Goal: Task Accomplishment & Management: Use online tool/utility

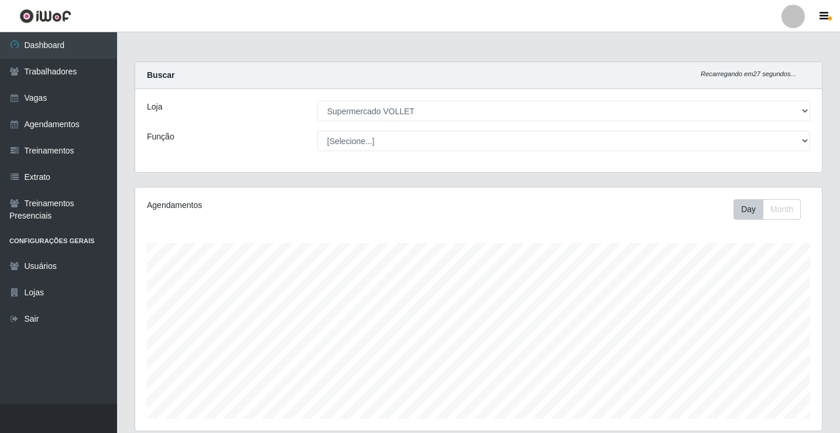
select select "72"
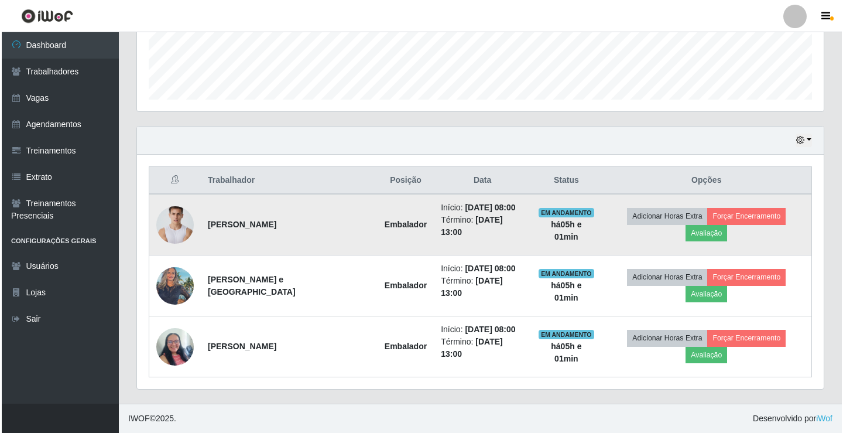
scroll to position [243, 687]
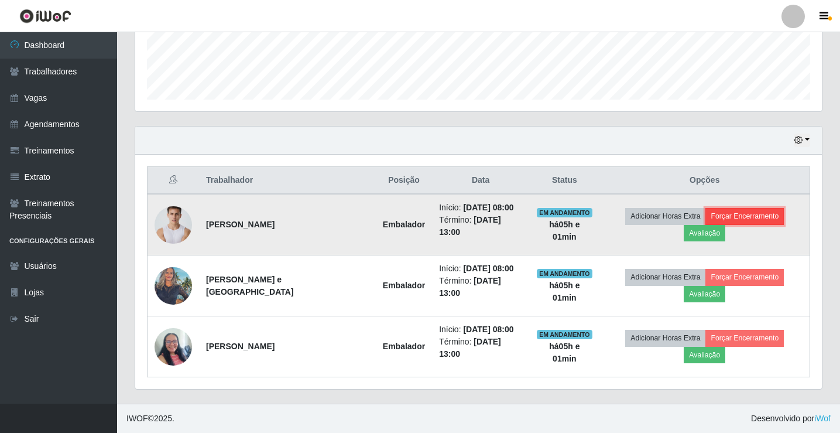
click at [736, 213] on button "Forçar Encerramento" at bounding box center [745, 216] width 78 height 16
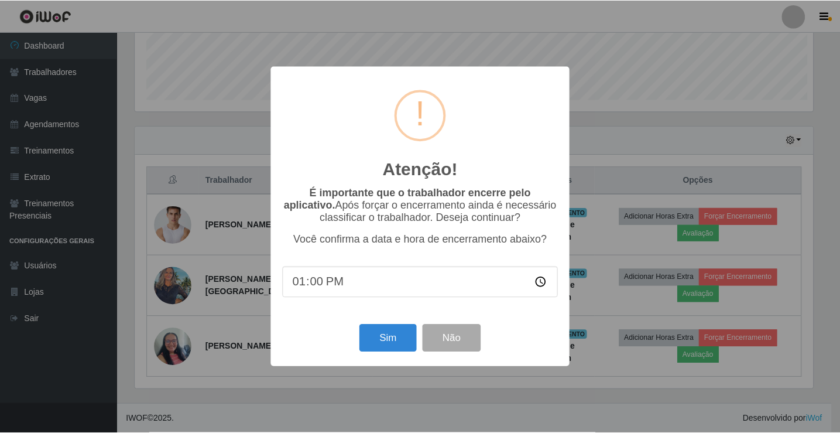
scroll to position [243, 681]
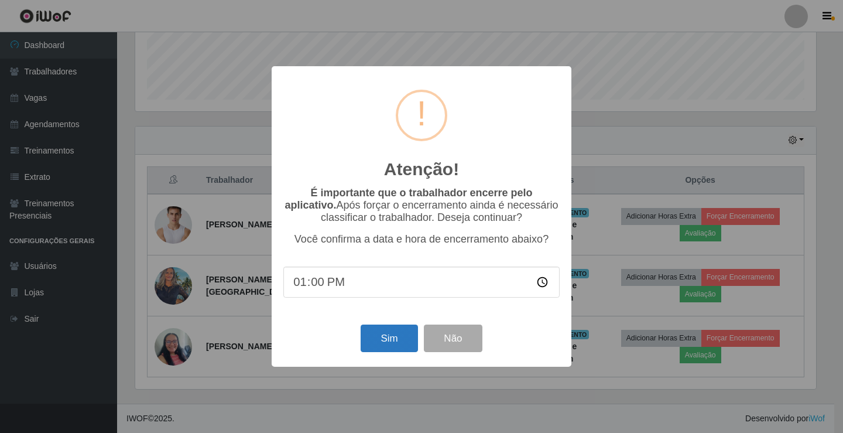
click at [393, 328] on div "Sim Não" at bounding box center [421, 338] width 276 height 33
click at [403, 343] on button "Sim" at bounding box center [389, 338] width 57 height 28
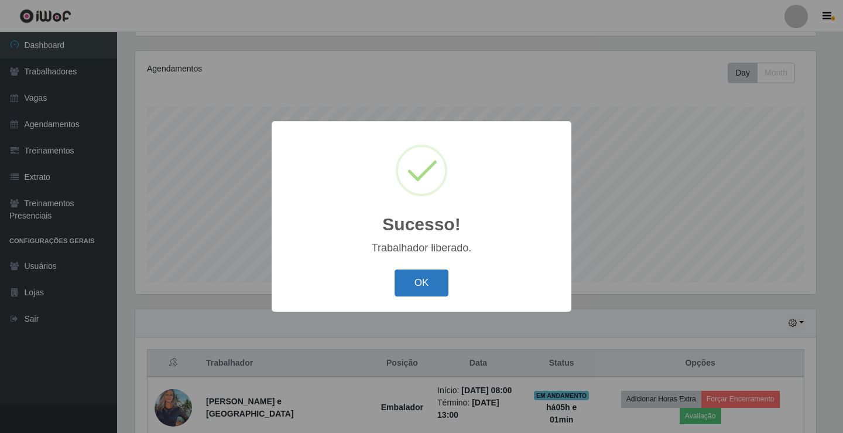
click at [419, 290] on button "OK" at bounding box center [422, 283] width 54 height 28
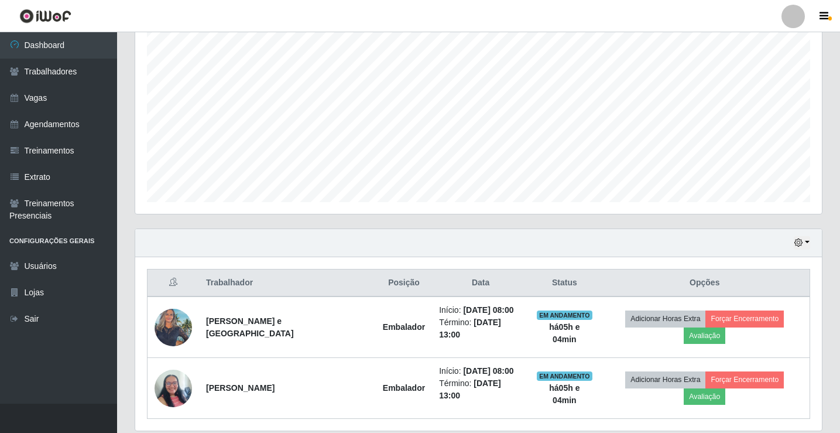
scroll to position [258, 0]
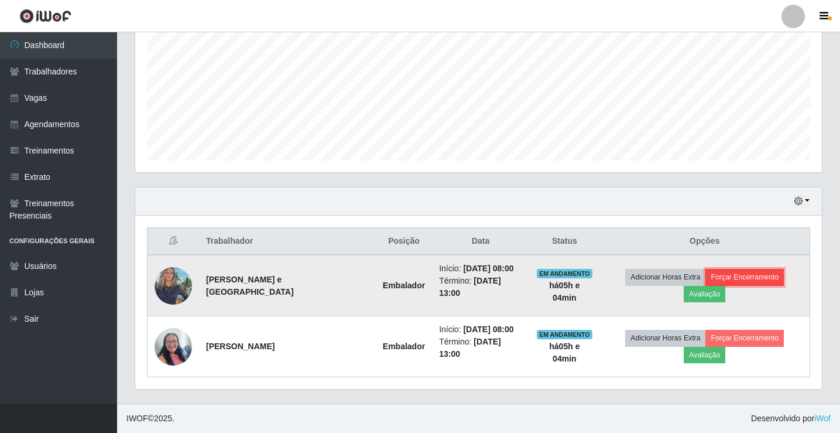
click at [753, 277] on button "Forçar Encerramento" at bounding box center [745, 277] width 78 height 16
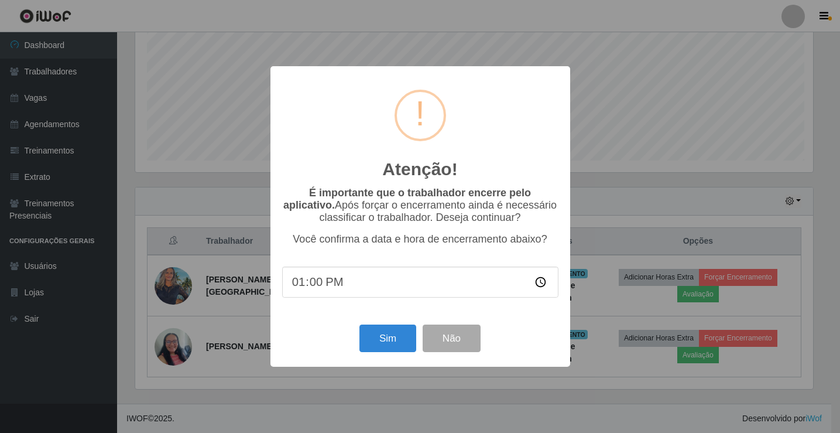
scroll to position [243, 681]
click at [371, 323] on div "Atenção! × É importante que o trabalhador encerre pelo aplicativo. Após forçar …" at bounding box center [422, 216] width 300 height 300
click at [384, 333] on button "Sim" at bounding box center [389, 338] width 57 height 28
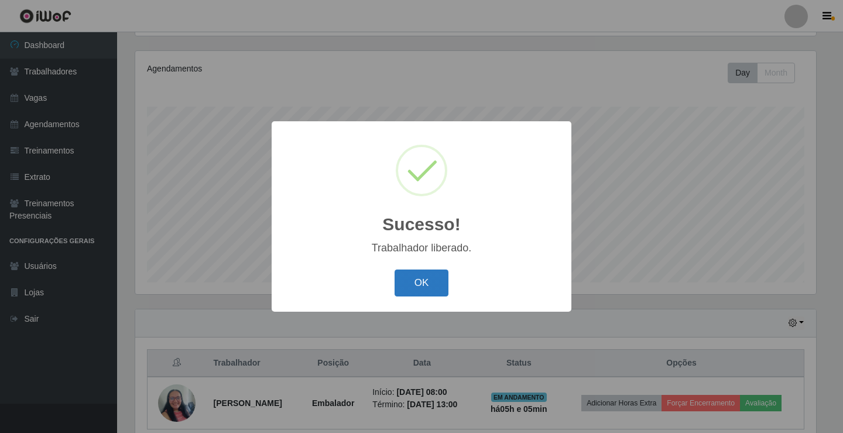
click at [422, 279] on button "OK" at bounding box center [422, 283] width 54 height 28
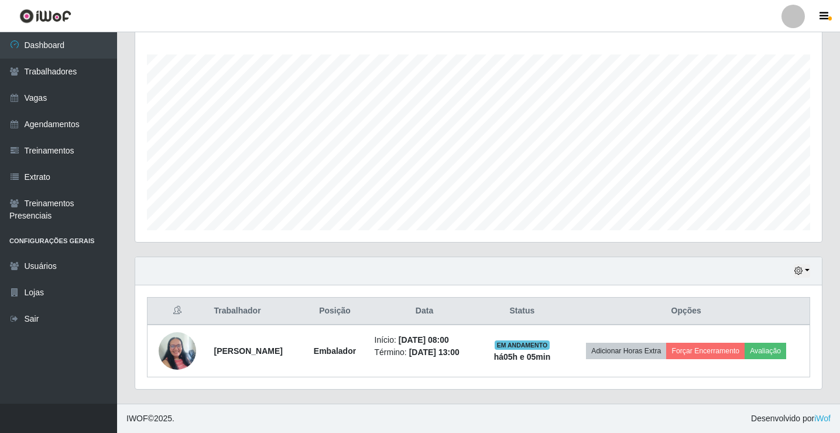
scroll to position [197, 0]
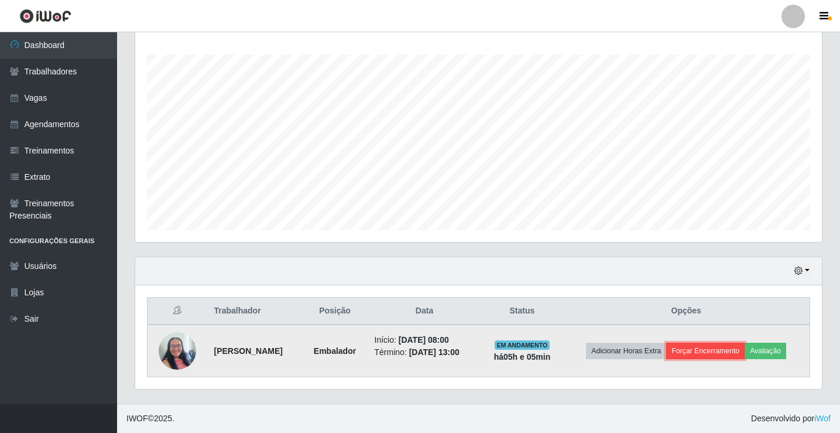
click at [742, 343] on button "Forçar Encerramento" at bounding box center [705, 351] width 78 height 16
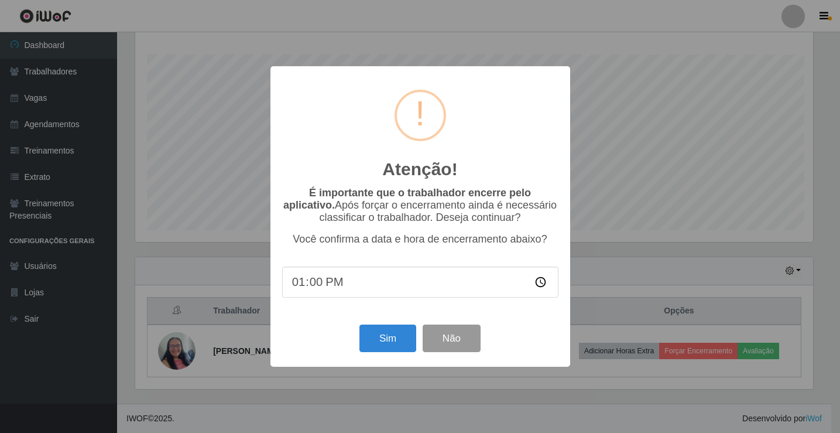
scroll to position [243, 681]
click at [397, 344] on button "Sim" at bounding box center [389, 338] width 57 height 28
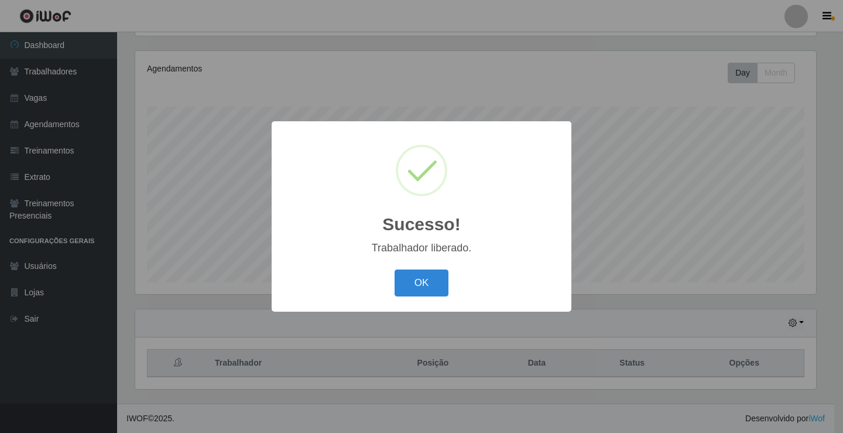
click at [431, 268] on div "Sucesso! × Trabalhador liberado. OK Cancel" at bounding box center [422, 216] width 300 height 190
click at [430, 273] on button "OK" at bounding box center [422, 283] width 54 height 28
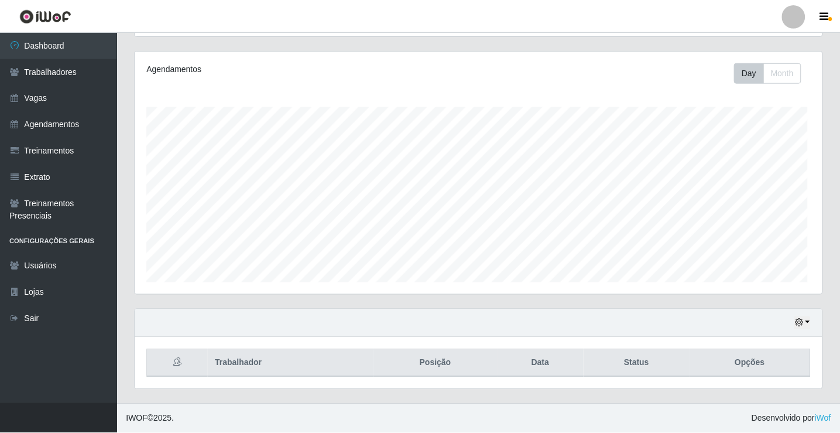
scroll to position [243, 687]
